Goal: Task Accomplishment & Management: Complete application form

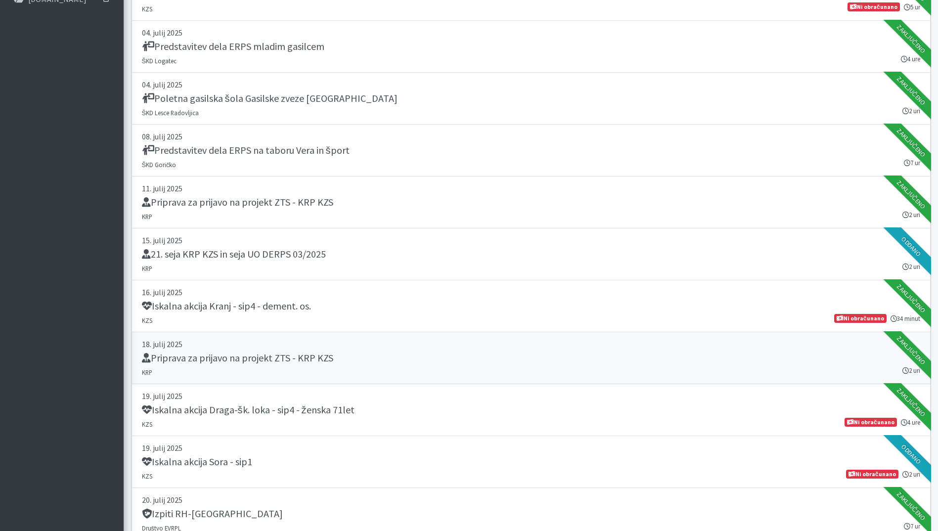
scroll to position [594, 0]
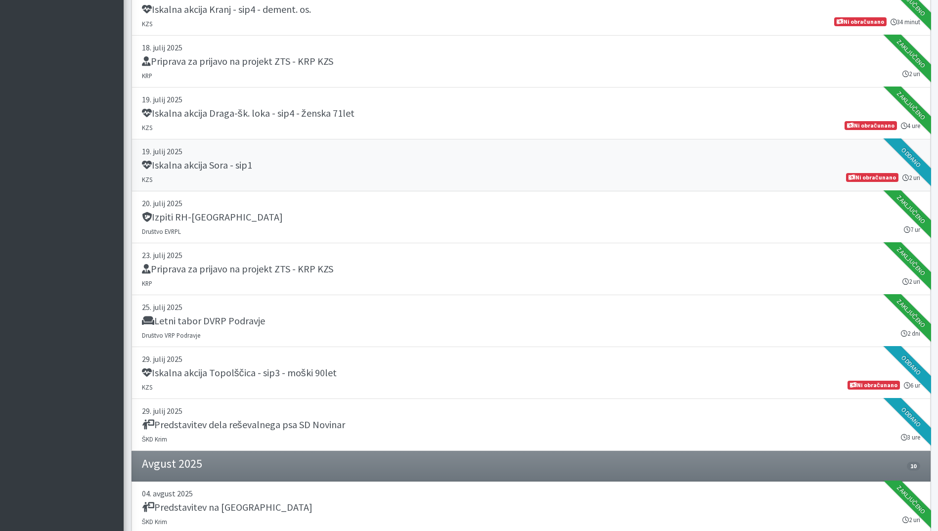
click at [279, 157] on p "19. julij 2025" at bounding box center [531, 151] width 779 height 12
click at [277, 395] on link "29. julij 2025 Iskalna akcija Topolščica - sip3 - moški 90let KZS 6 ur Ni obrač…" at bounding box center [531, 373] width 799 height 52
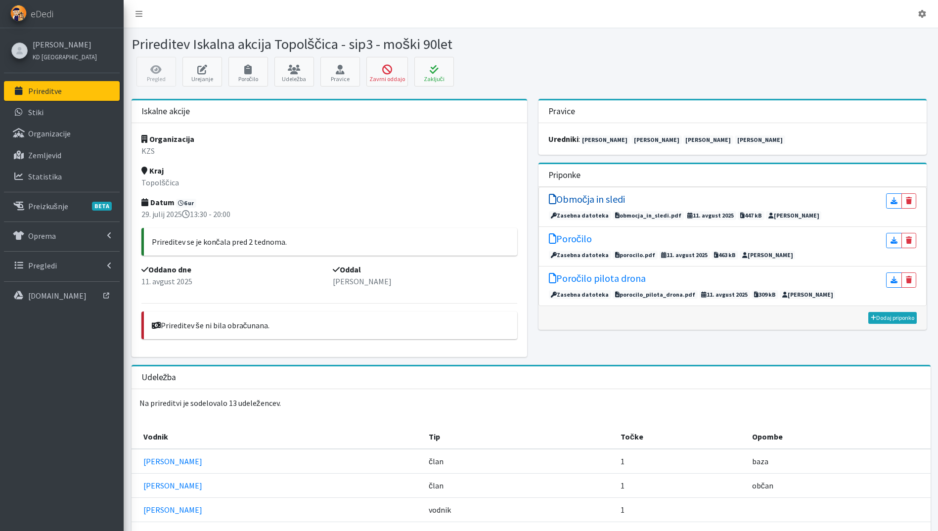
click at [578, 201] on h5 "Območja in sledi" at bounding box center [587, 199] width 76 height 12
click at [579, 240] on h5 "Poročilo" at bounding box center [570, 239] width 43 height 12
click at [433, 68] on icon at bounding box center [434, 70] width 34 height 10
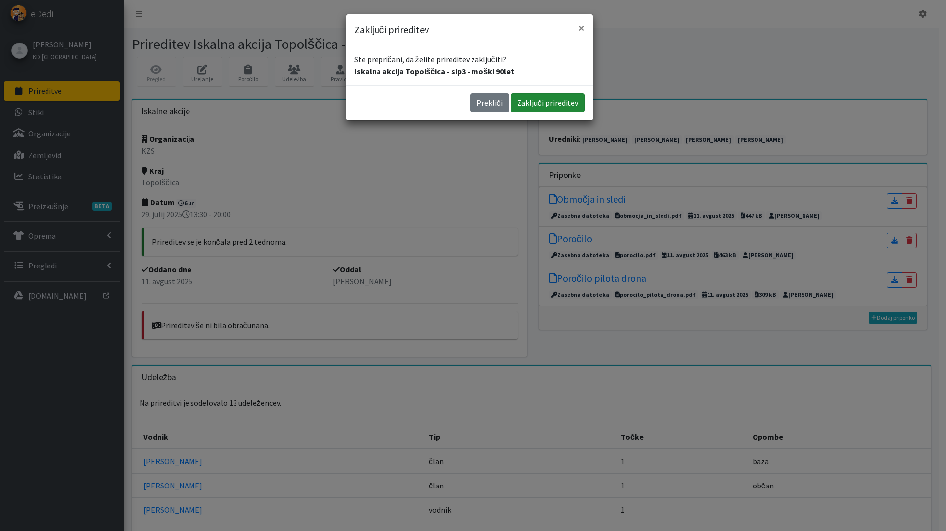
click at [573, 101] on button "Zaključi prireditev" at bounding box center [547, 102] width 74 height 19
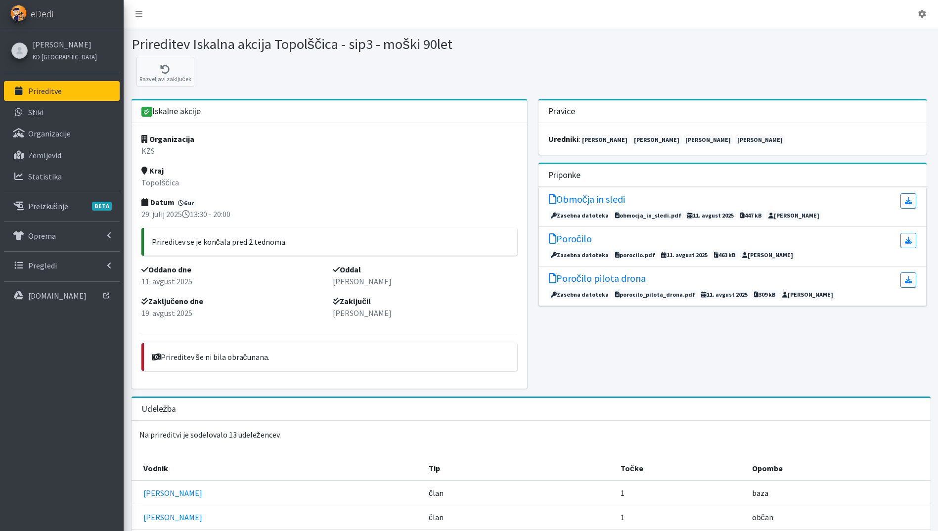
click at [79, 92] on link "Prireditve" at bounding box center [62, 91] width 116 height 20
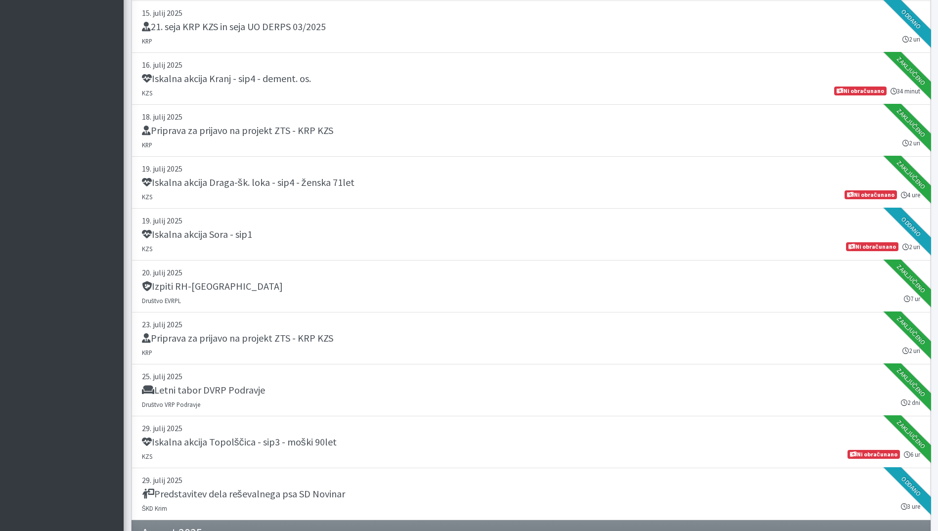
scroll to position [594, 0]
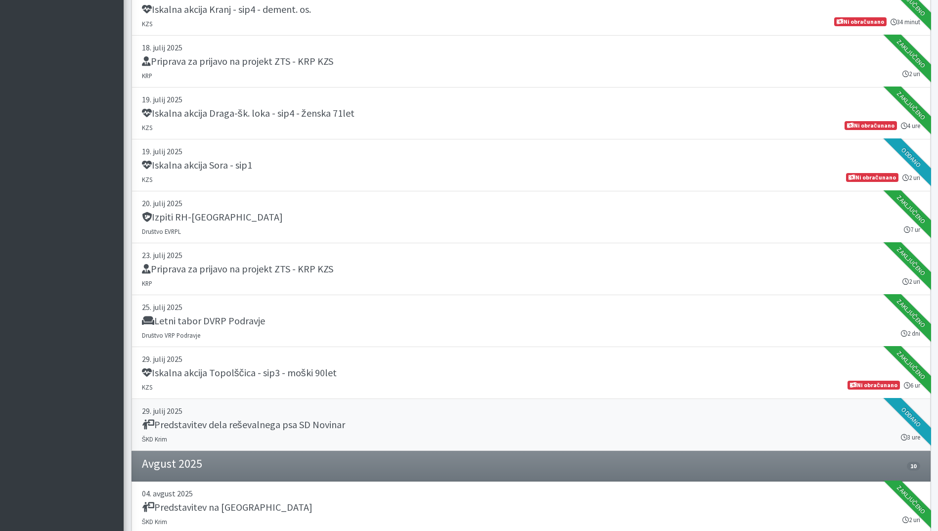
click at [418, 427] on div "Predstavitev dela reševalnega psa SD Novinar" at bounding box center [531, 426] width 779 height 14
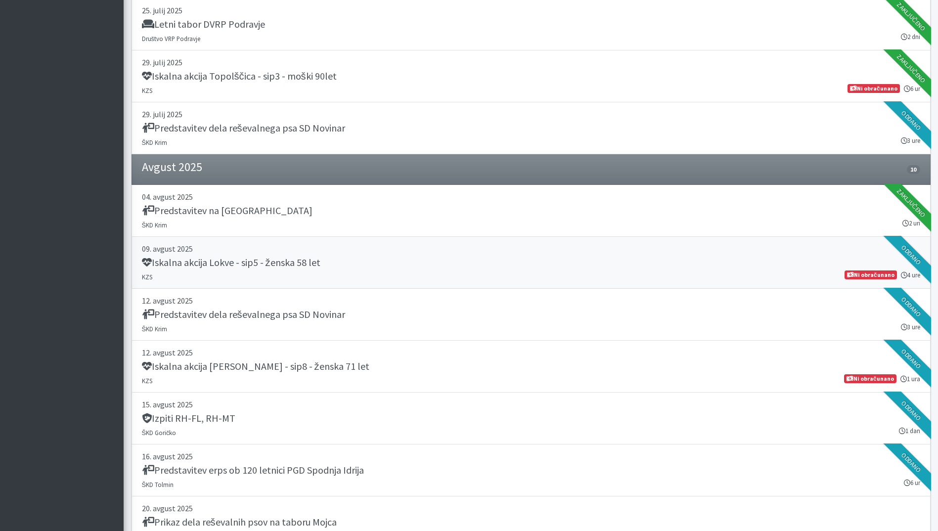
click at [316, 258] on h5 "Iskalna akcija Lokve - sip5 - ženska 58 let" at bounding box center [231, 263] width 179 height 12
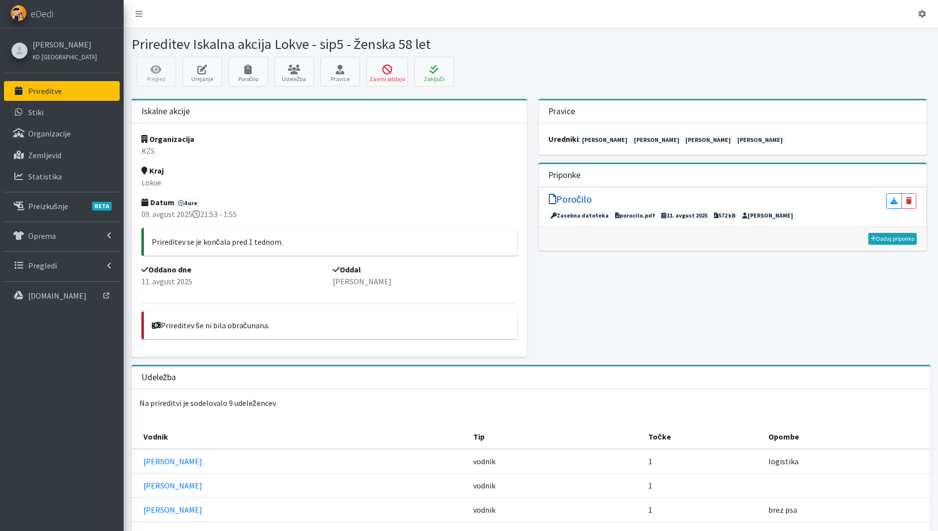
click at [579, 201] on h5 "Poročilo" at bounding box center [570, 199] width 43 height 12
click at [440, 80] on button "Zaključi" at bounding box center [435, 72] width 40 height 30
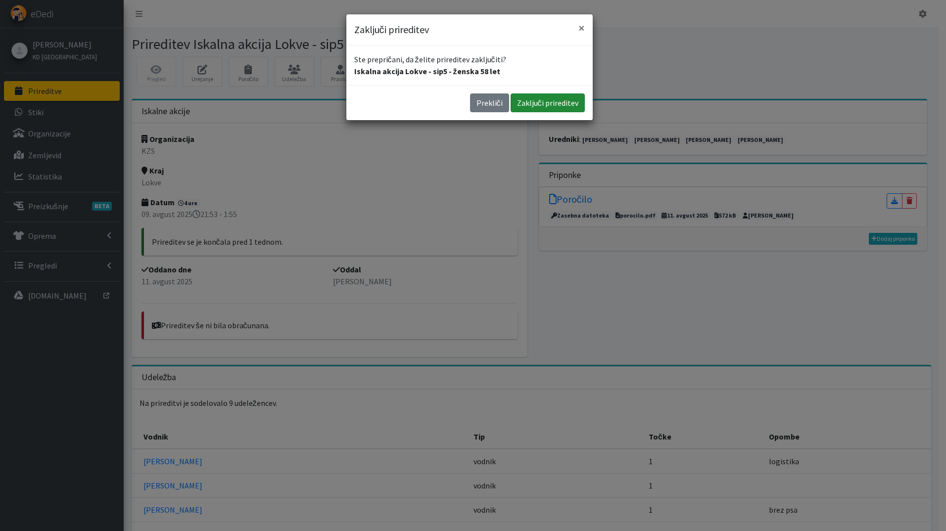
click at [534, 107] on button "Zaključi prireditev" at bounding box center [547, 102] width 74 height 19
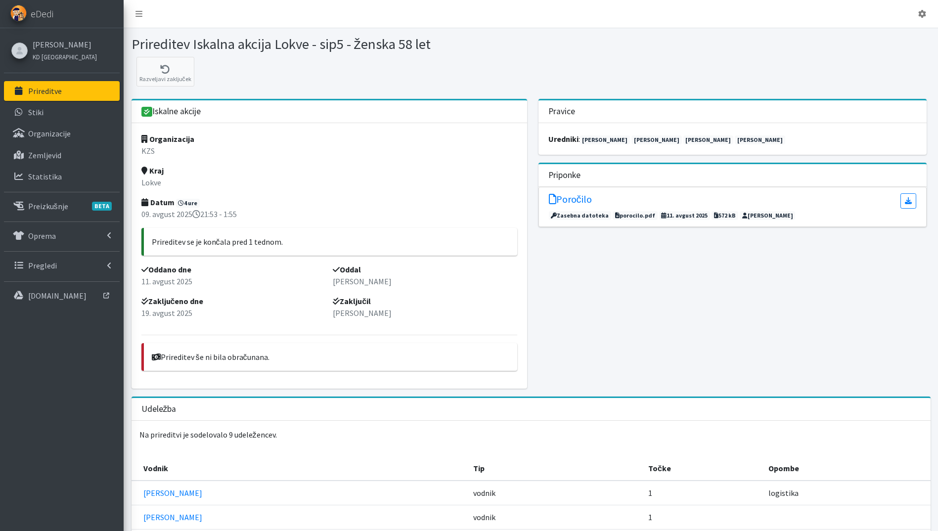
click at [49, 86] on p "Prireditve" at bounding box center [45, 91] width 34 height 10
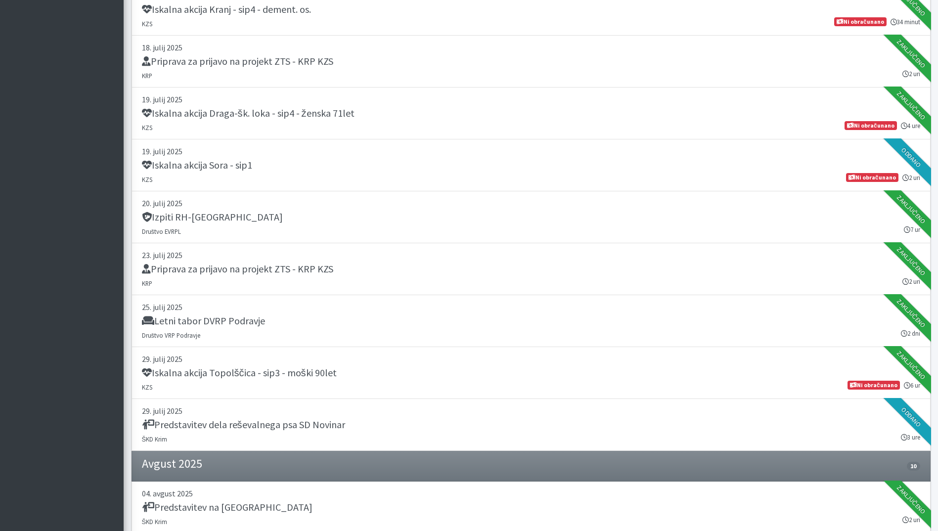
scroll to position [890, 0]
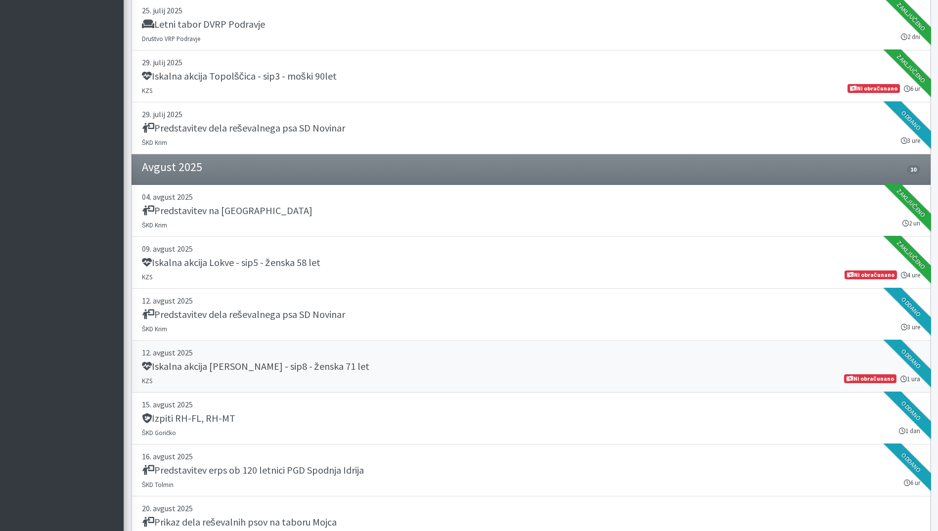
click at [411, 372] on div "Iskalna akcija Močile - Črnomelj - sip8 - ženska 71 let" at bounding box center [531, 368] width 779 height 14
click at [310, 468] on h5 "Predstavitev erps ob 120 letnici PGD Spodnja Idrija" at bounding box center [253, 470] width 222 height 12
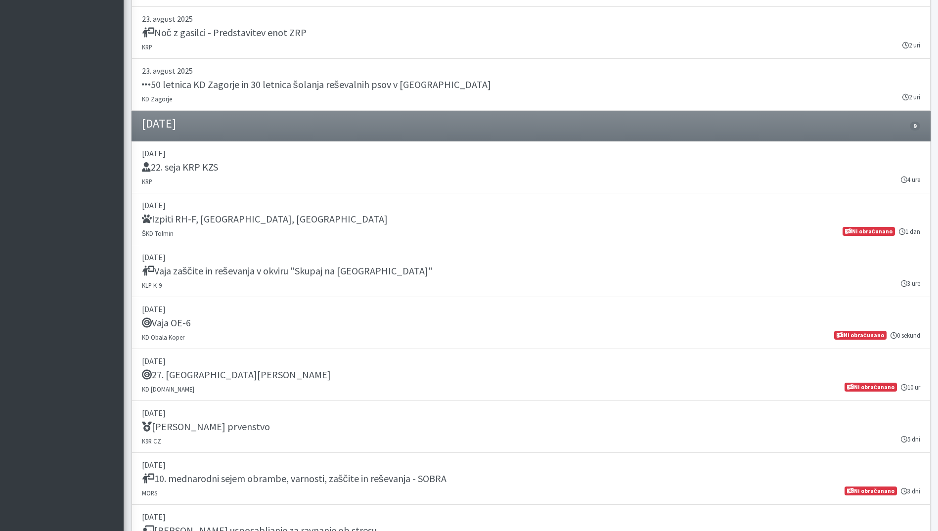
scroll to position [1187, 0]
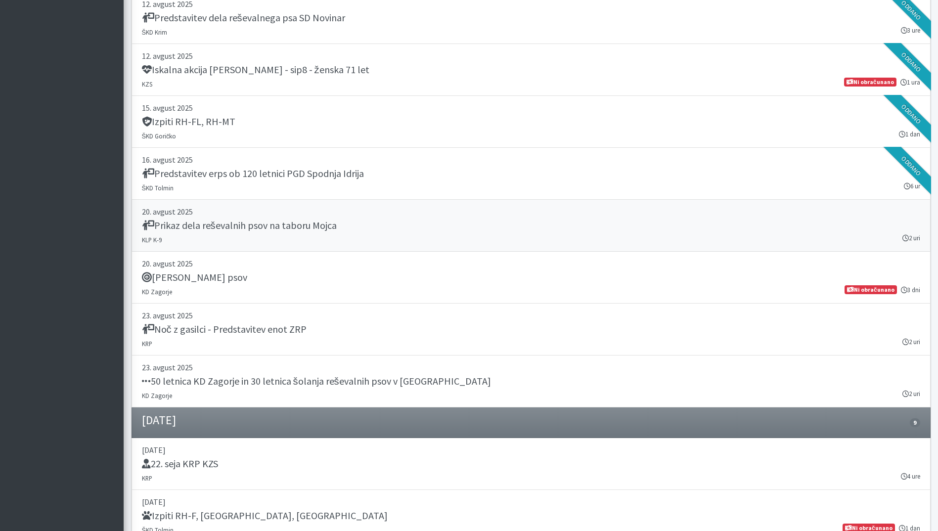
click at [245, 225] on h5 "Prikaz dela reševalnih psov na taboru Mojca" at bounding box center [239, 226] width 195 height 12
click at [403, 176] on div "Predstavitev erps ob 120 letnici PGD Spodnja Idrija" at bounding box center [531, 175] width 779 height 14
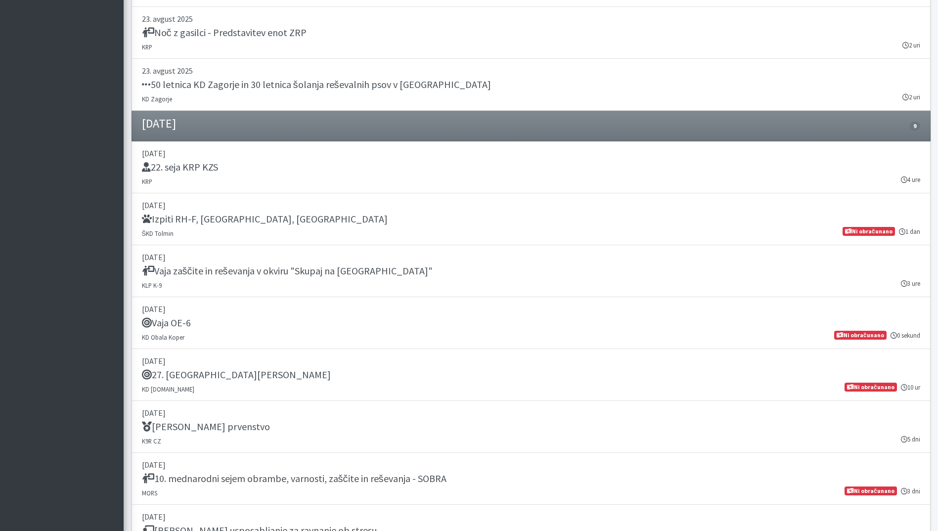
scroll to position [1598, 0]
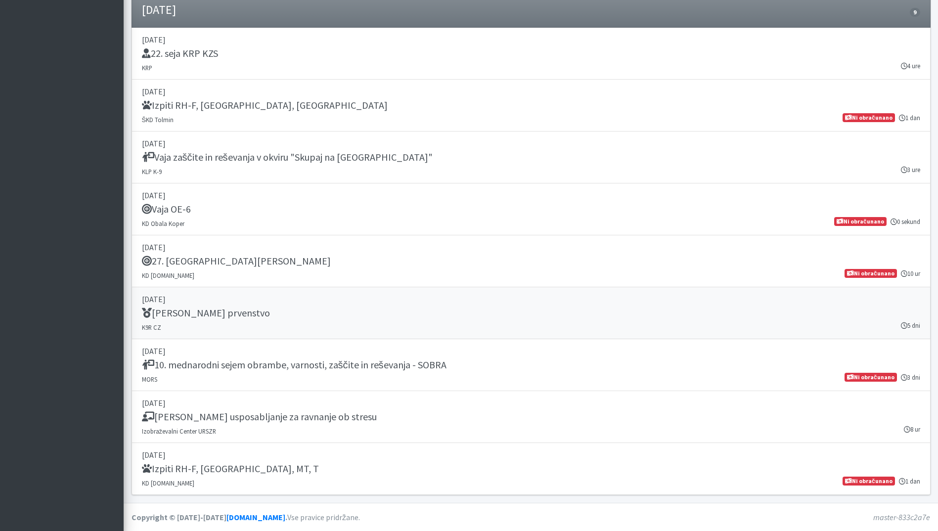
click at [253, 315] on div "IRO Svetovno prvenstvo" at bounding box center [531, 314] width 779 height 14
click at [266, 319] on div "IRO Svetovno prvenstvo" at bounding box center [531, 314] width 779 height 14
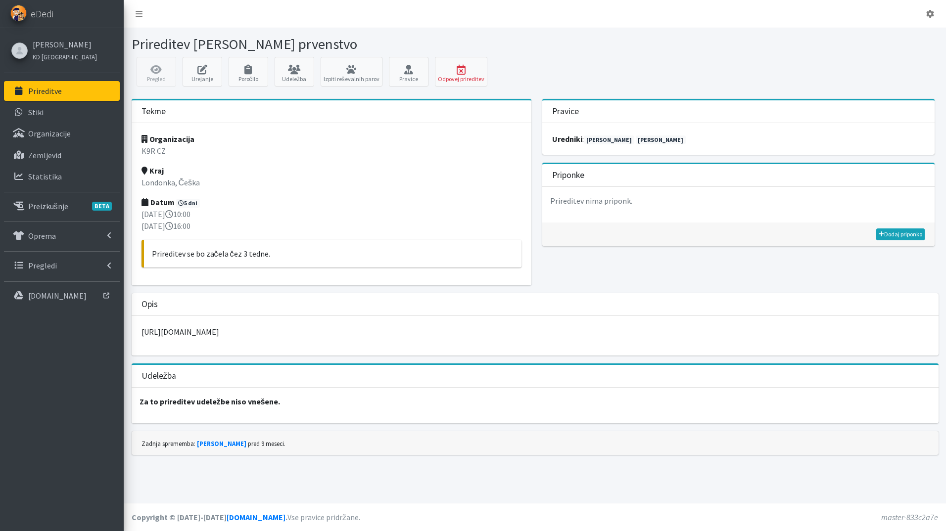
click at [84, 85] on link "Prireditve" at bounding box center [62, 91] width 116 height 20
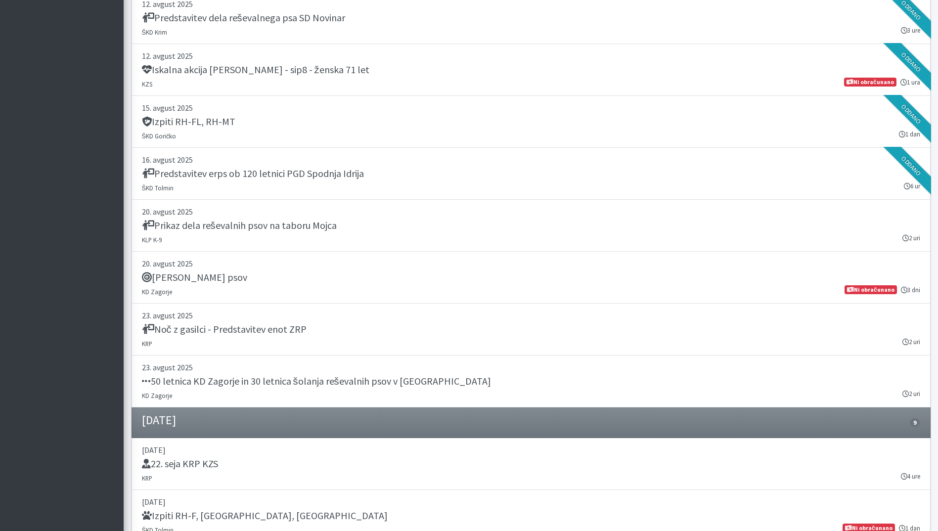
scroll to position [890, 0]
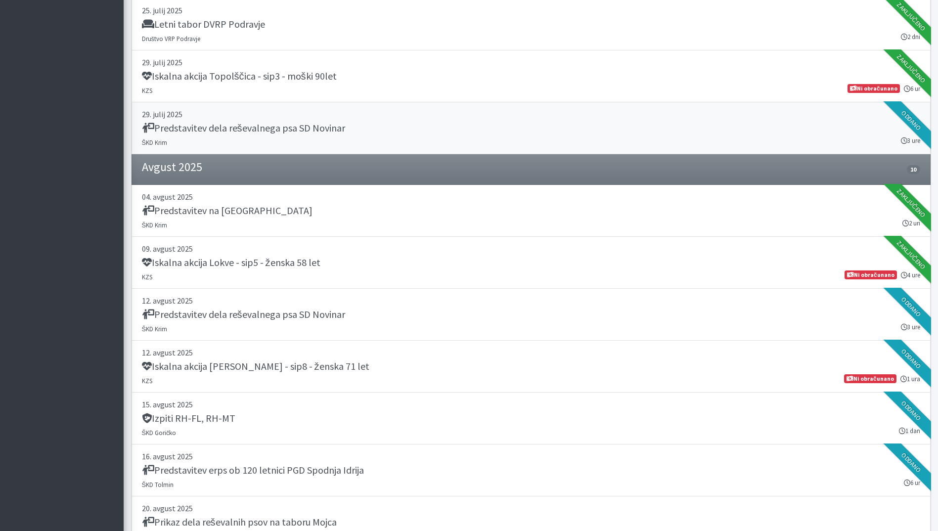
click at [356, 115] on p "29. julij 2025" at bounding box center [531, 114] width 779 height 12
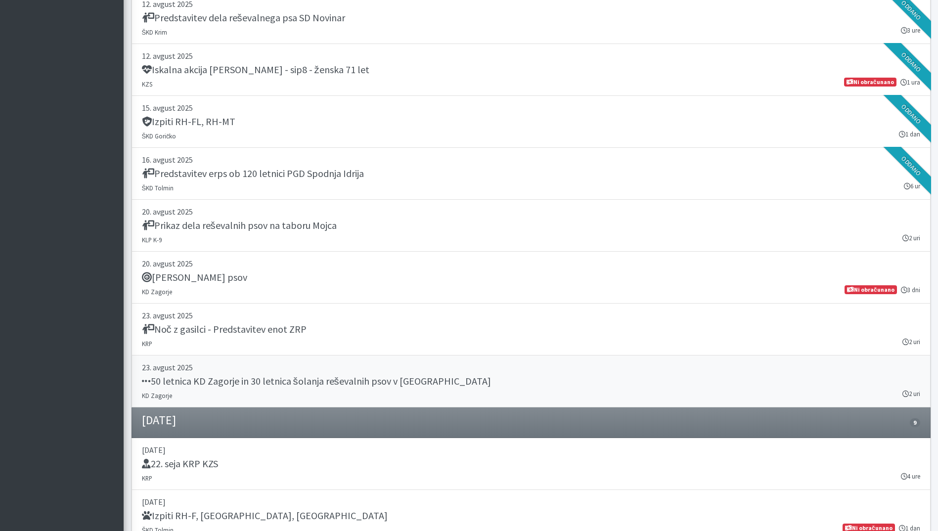
scroll to position [0, 0]
